Goal: Task Accomplishment & Management: Use online tool/utility

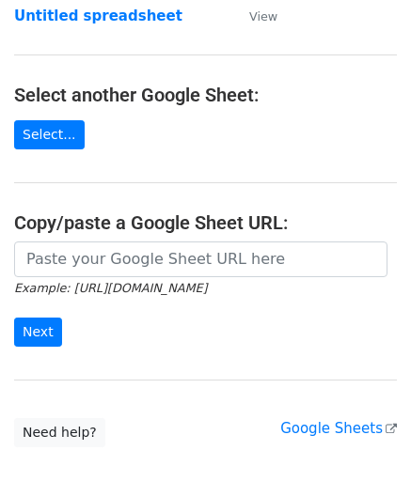
scroll to position [188, 0]
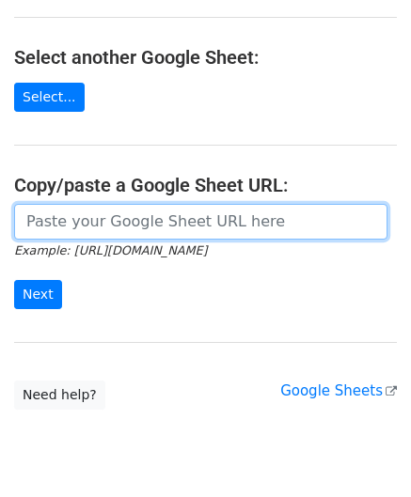
click at [83, 215] on input "url" at bounding box center [200, 222] width 373 height 36
paste input "[URL][DOMAIN_NAME]"
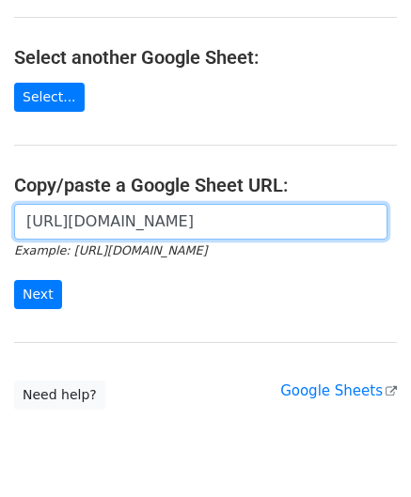
scroll to position [0, 422]
type input "[URL][DOMAIN_NAME]"
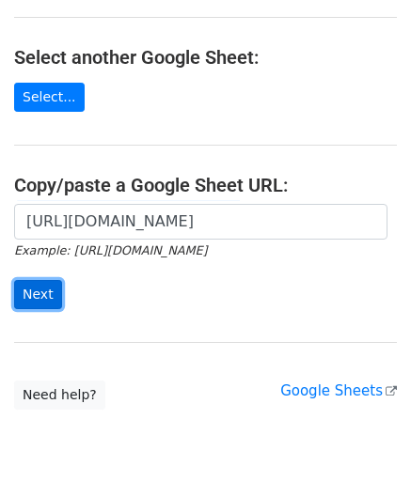
click at [41, 289] on input "Next" at bounding box center [38, 294] width 48 height 29
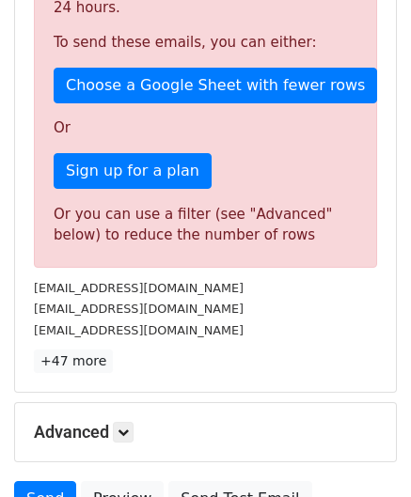
scroll to position [624, 0]
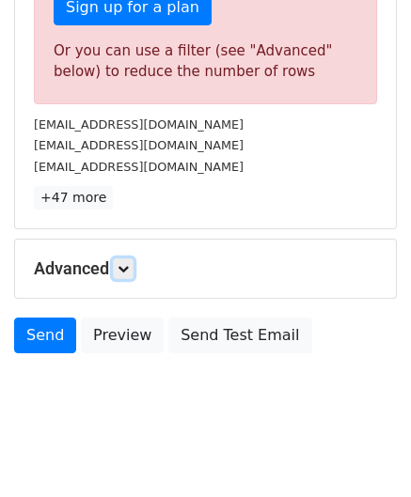
drag, startPoint x: 122, startPoint y: 262, endPoint x: 164, endPoint y: 295, distance: 53.6
click at [122, 263] on icon at bounding box center [122, 268] width 11 height 11
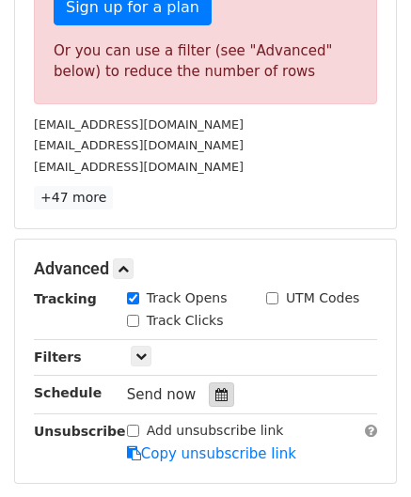
click at [218, 388] on div at bounding box center [221, 394] width 25 height 24
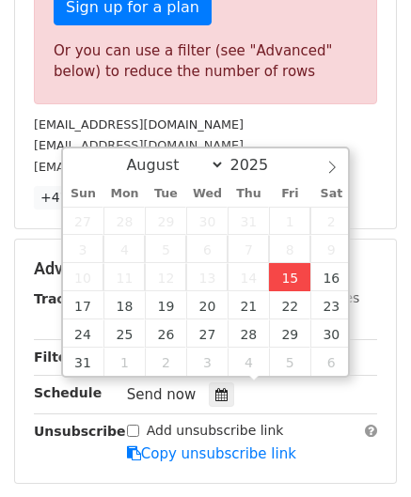
type input "2025-08-15 12:00"
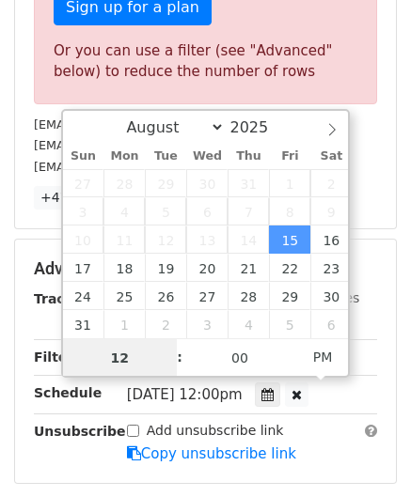
scroll to position [0, 0]
paste input "0"
type input "10"
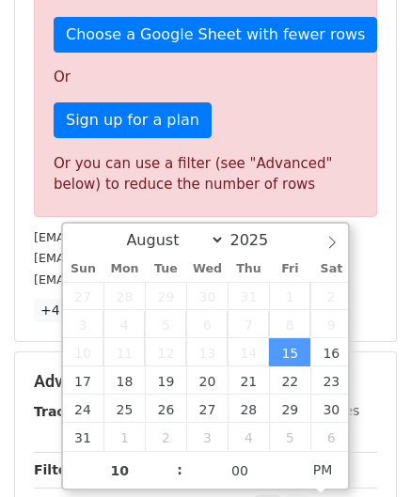
type input "2025-08-15 22:00"
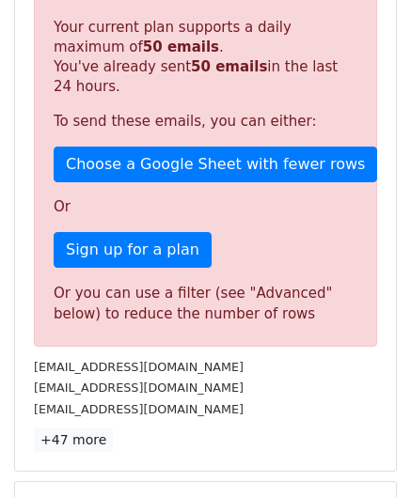
scroll to position [862, 0]
